Goal: Navigation & Orientation: Find specific page/section

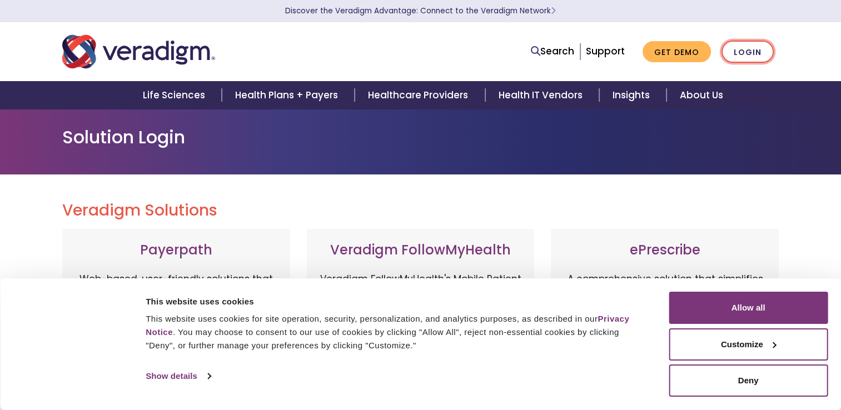
click at [747, 52] on link "Login" at bounding box center [748, 52] width 52 height 23
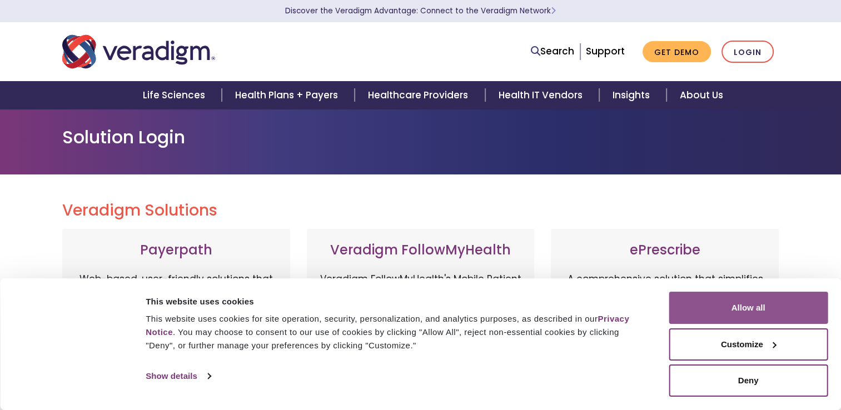
click at [738, 305] on button "Allow all" at bounding box center [748, 308] width 159 height 32
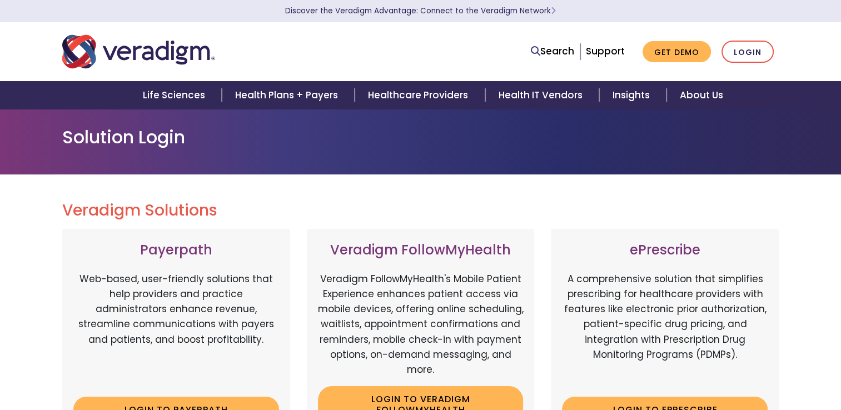
scroll to position [222, 0]
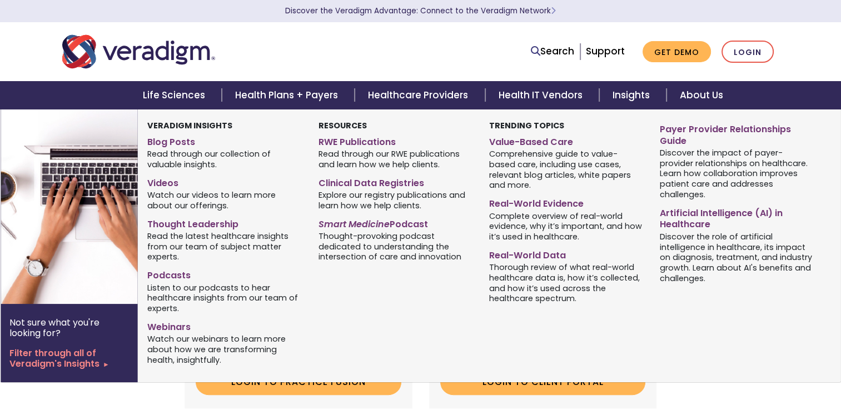
click at [132, 125] on img at bounding box center [90, 207] width 179 height 195
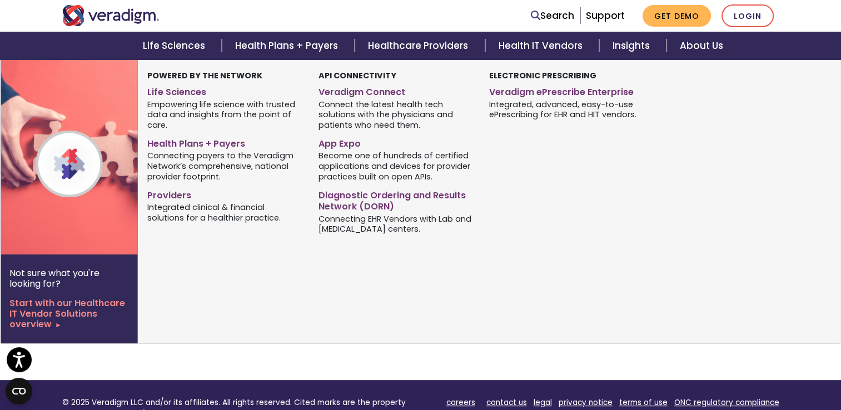
scroll to position [389, 0]
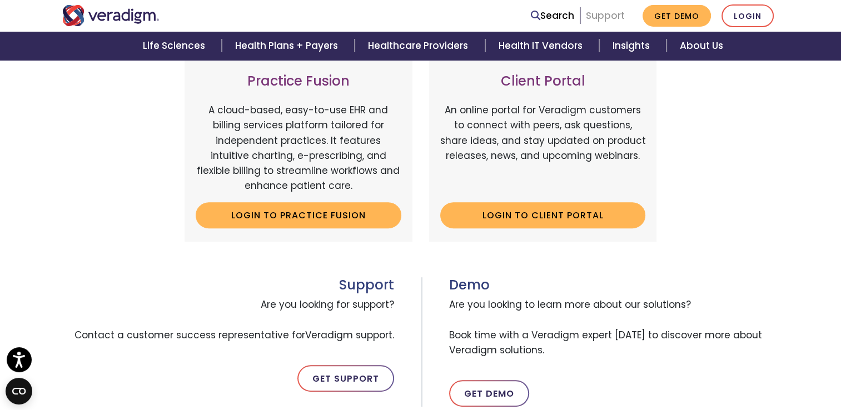
click at [604, 20] on link "Support" at bounding box center [605, 15] width 39 height 13
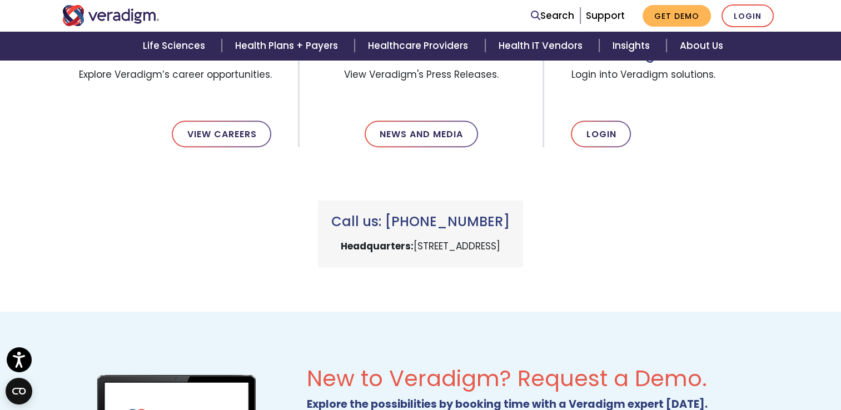
scroll to position [445, 0]
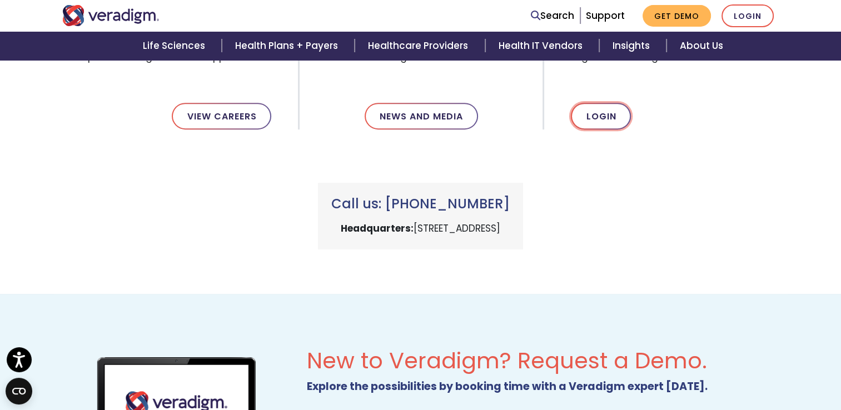
click at [607, 115] on link "Login" at bounding box center [601, 116] width 60 height 27
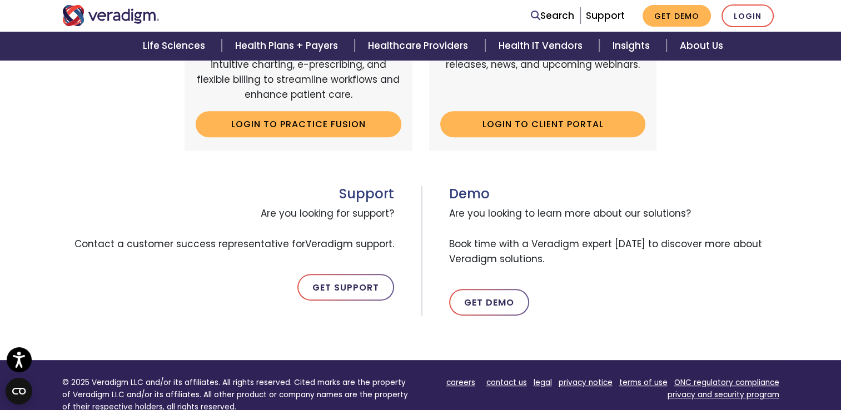
scroll to position [500, 0]
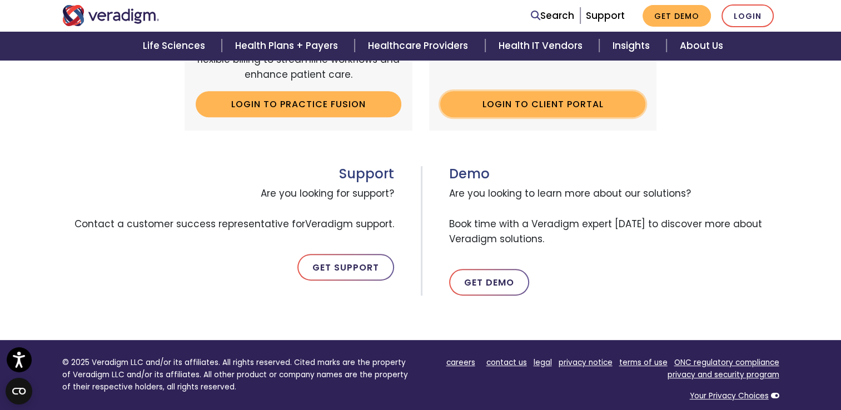
click at [542, 103] on link "Login to Client Portal" at bounding box center [543, 104] width 206 height 26
